Goal: Navigation & Orientation: Go to known website

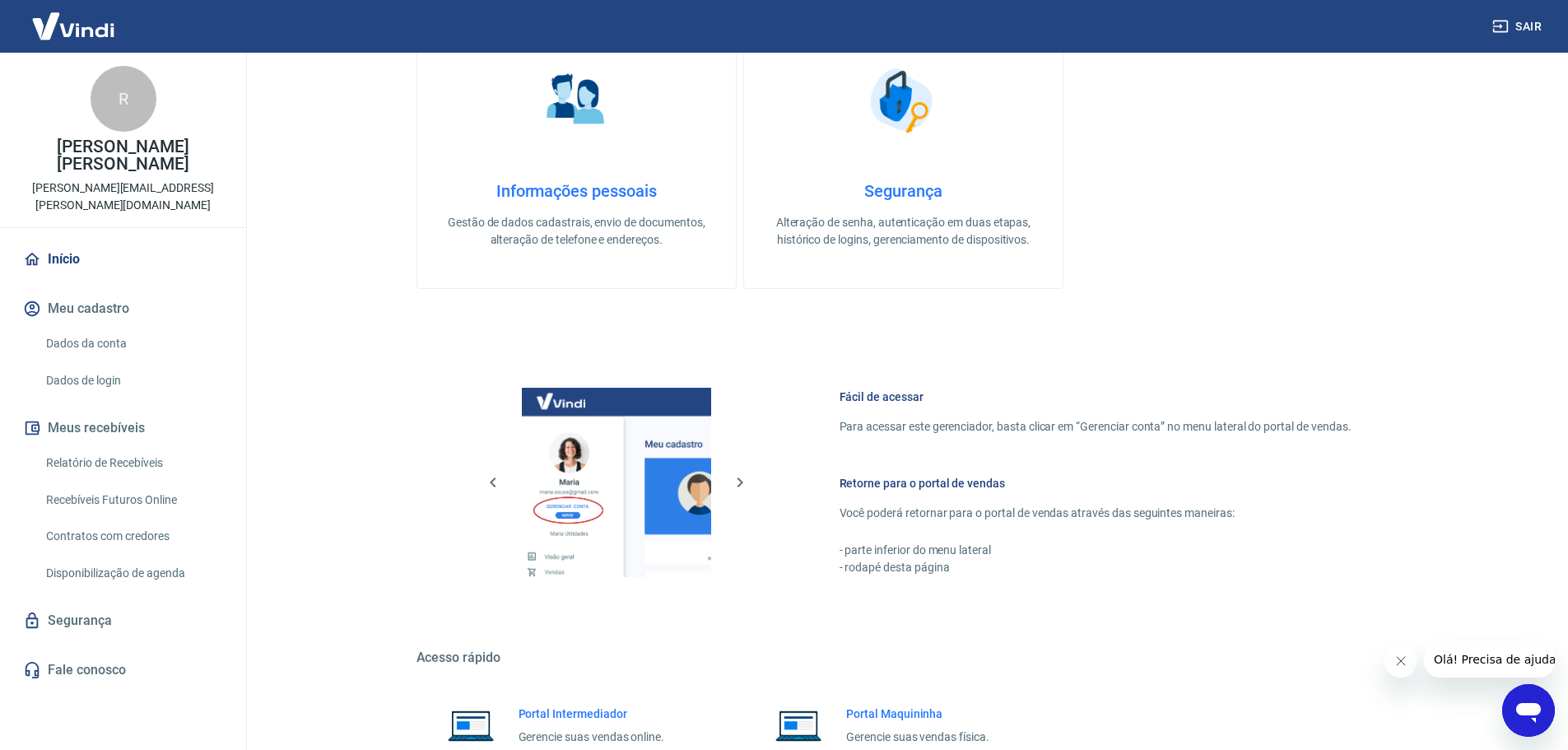
scroll to position [703, 0]
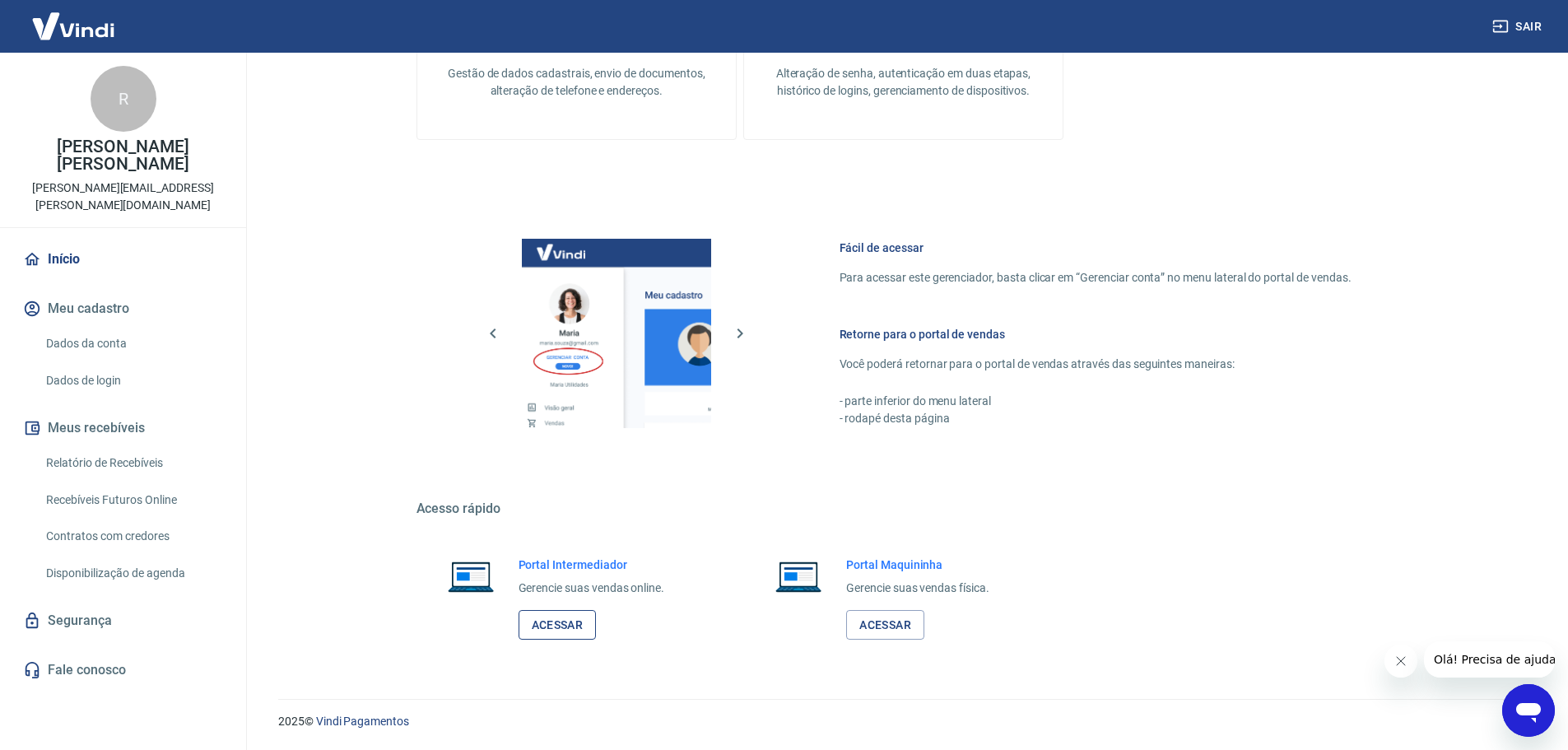
click at [552, 623] on link "Acessar" at bounding box center [557, 624] width 78 height 31
